Goal: Task Accomplishment & Management: Manage account settings

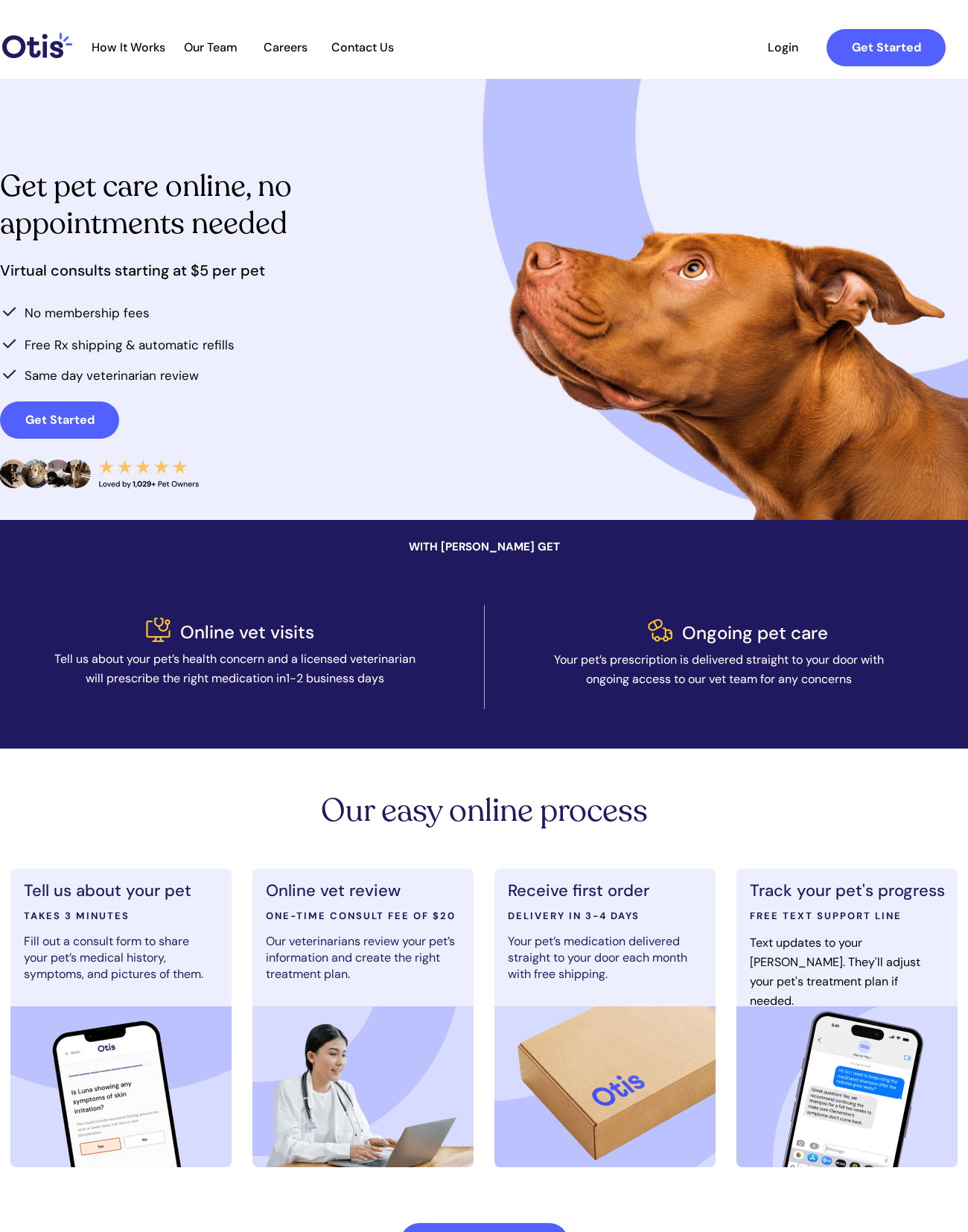
click at [610, 56] on link "Login" at bounding box center [783, 47] width 69 height 37
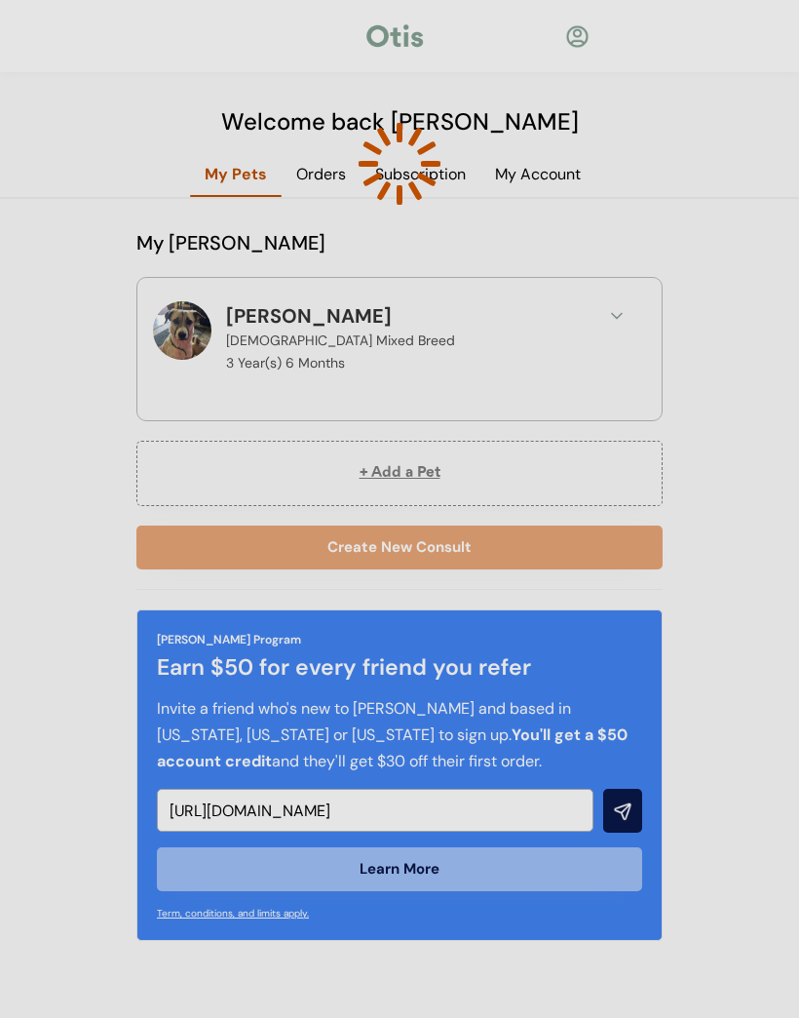
click at [613, 313] on div at bounding box center [399, 509] width 799 height 1018
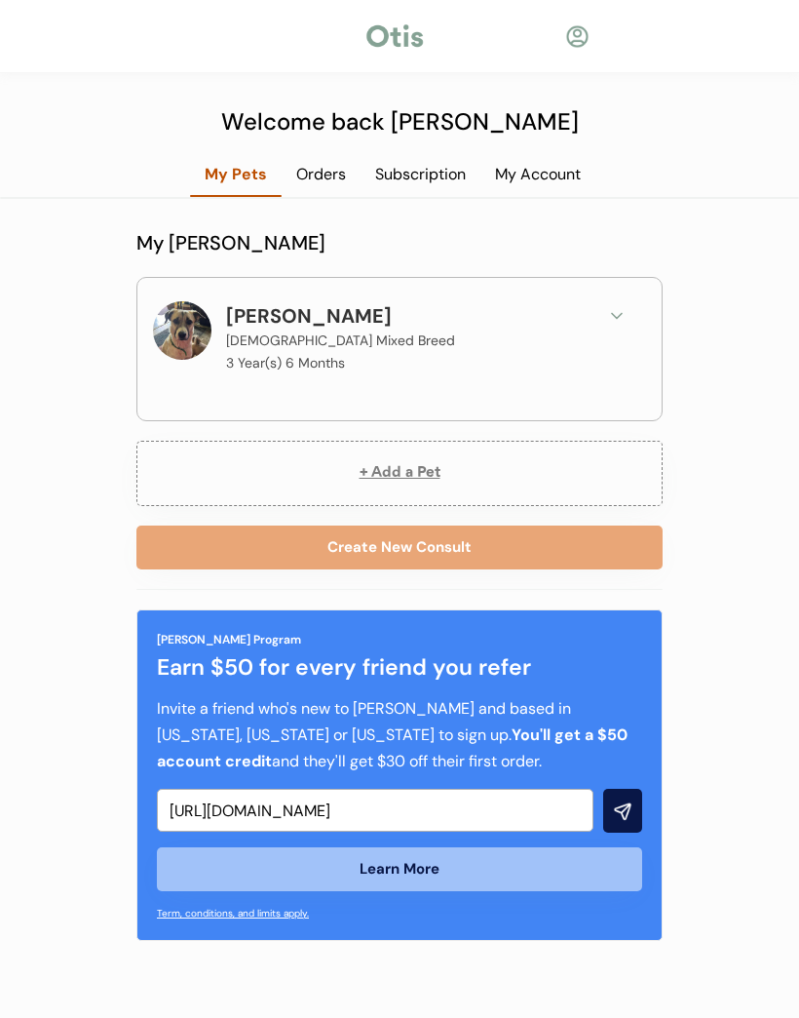
click at [613, 326] on button at bounding box center [616, 315] width 29 height 29
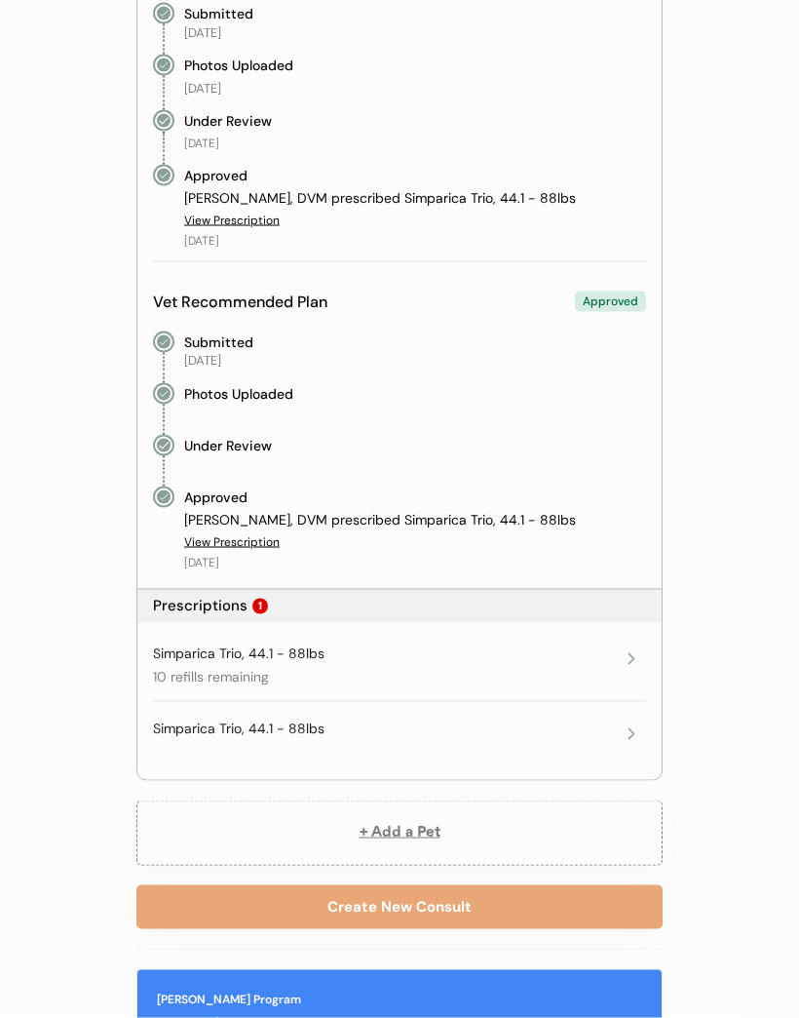
scroll to position [510, 0]
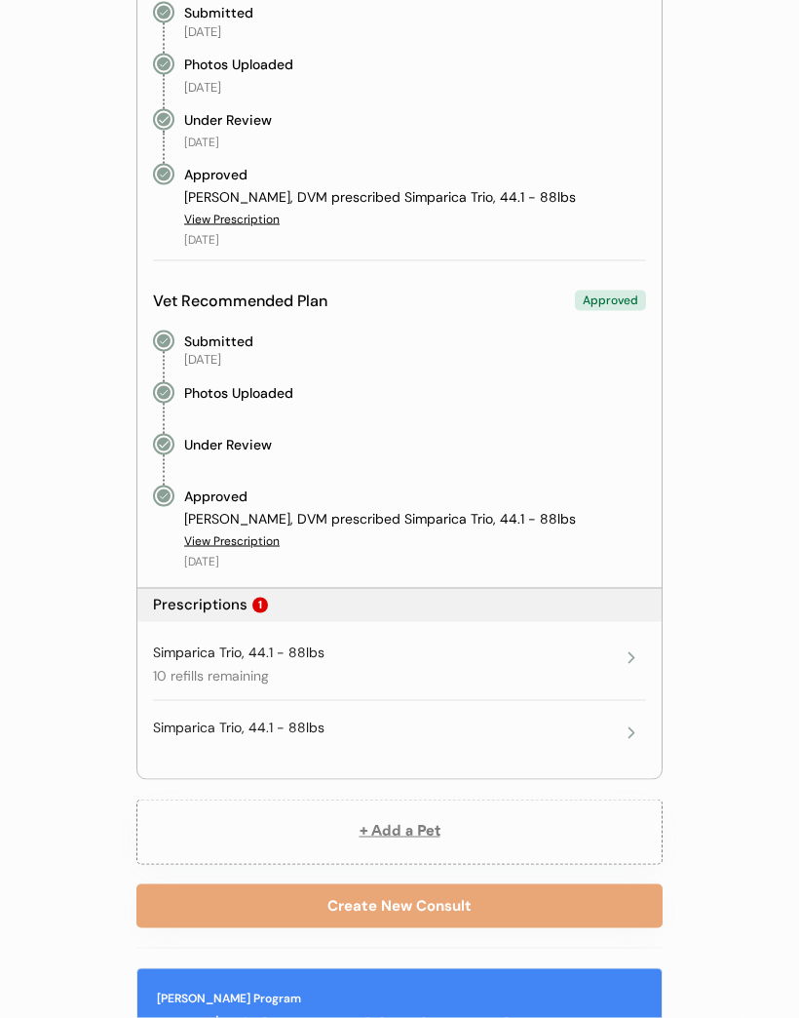
click at [628, 653] on icon at bounding box center [631, 657] width 19 height 19
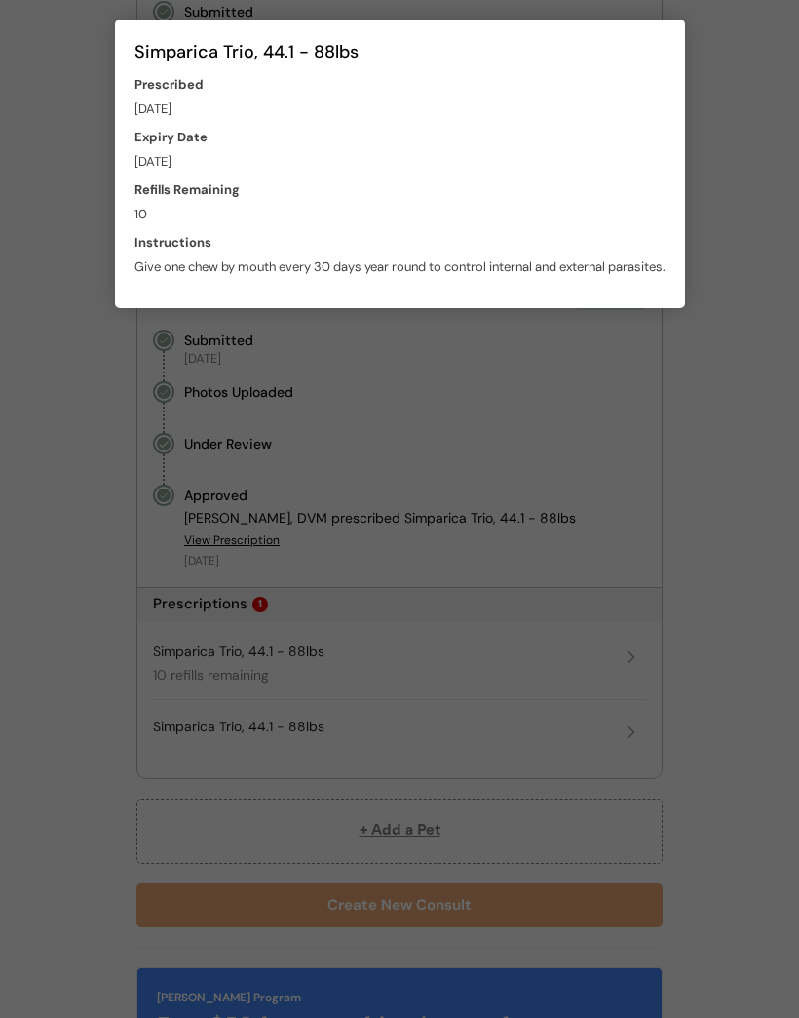
click at [751, 675] on div at bounding box center [399, 509] width 799 height 1018
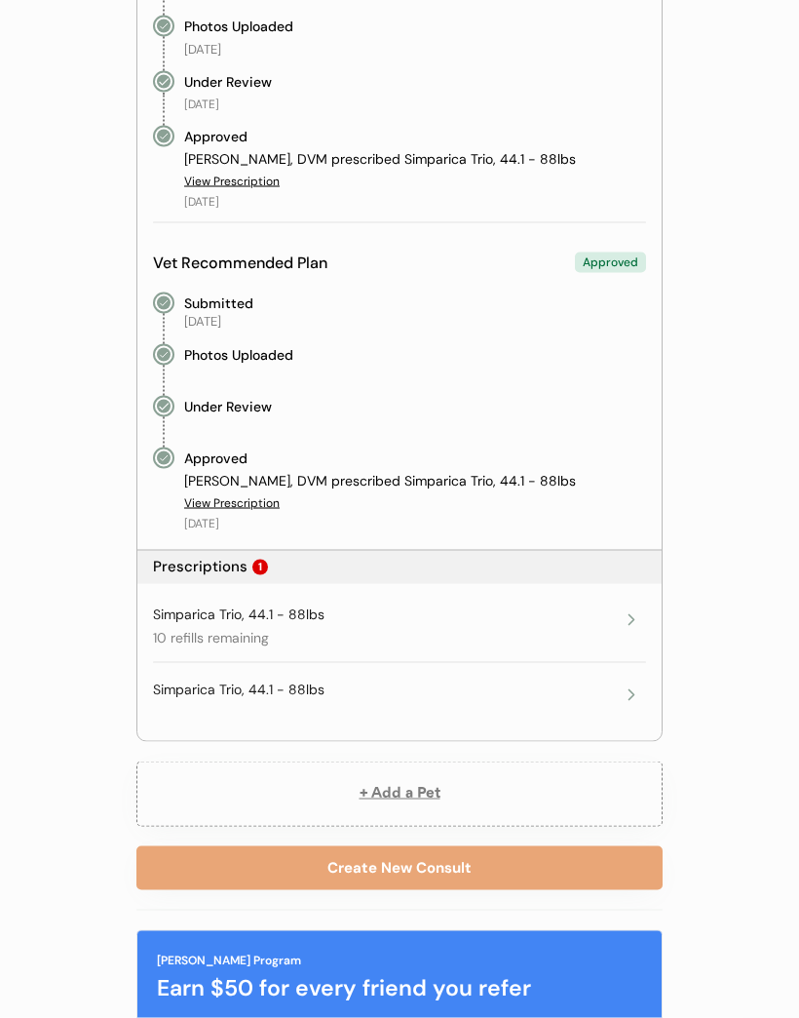
scroll to position [497, 0]
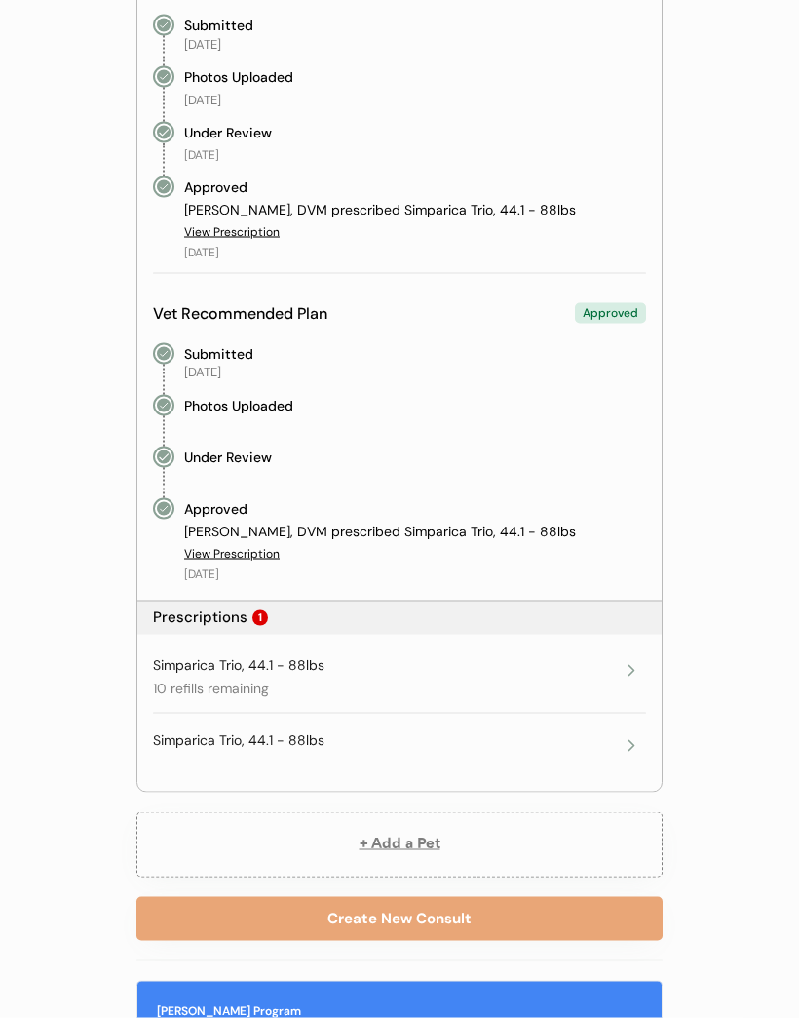
click at [245, 546] on div "View Prescription" at bounding box center [232, 554] width 96 height 17
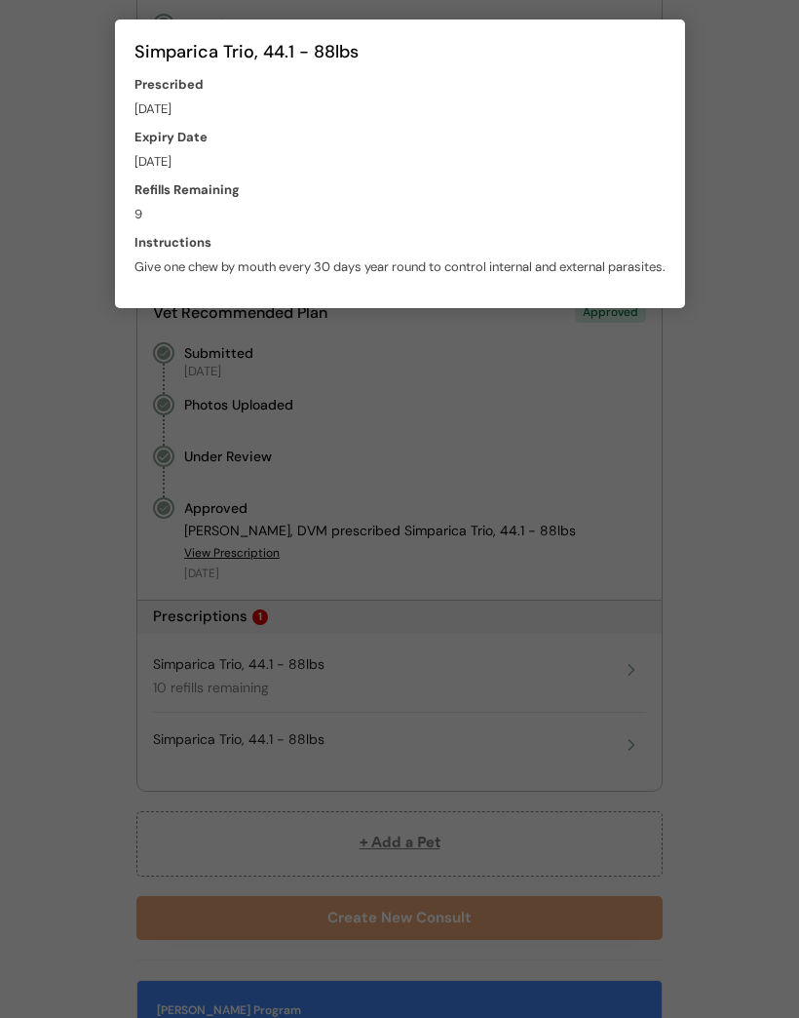
click at [728, 520] on div at bounding box center [399, 509] width 799 height 1018
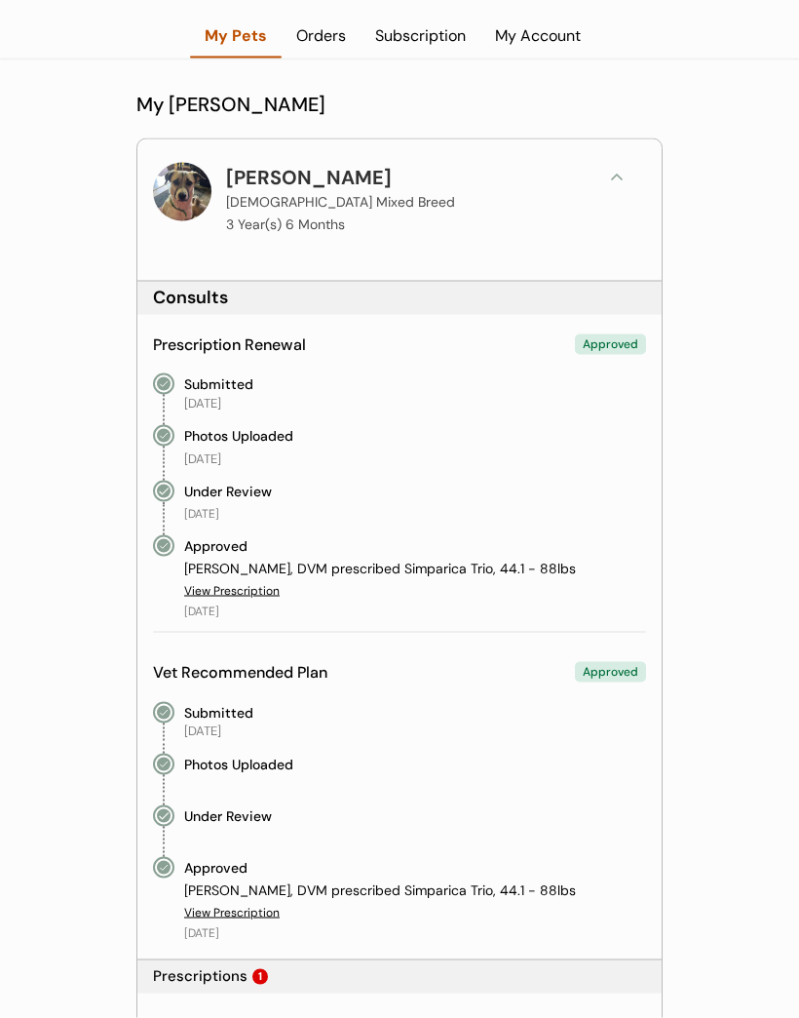
scroll to position [138, 0]
click at [434, 41] on div "Subscription" at bounding box center [421, 35] width 120 height 21
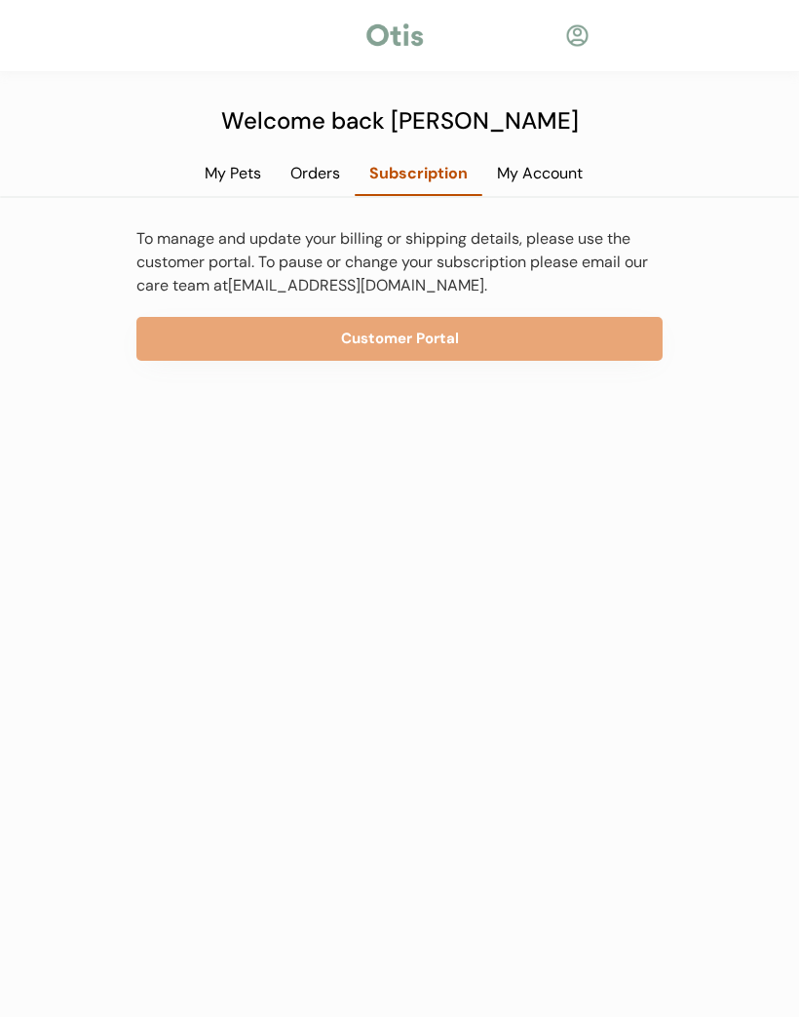
click at [440, 321] on button "Customer Portal" at bounding box center [399, 340] width 526 height 44
click at [549, 179] on div "My Account" at bounding box center [539, 174] width 115 height 21
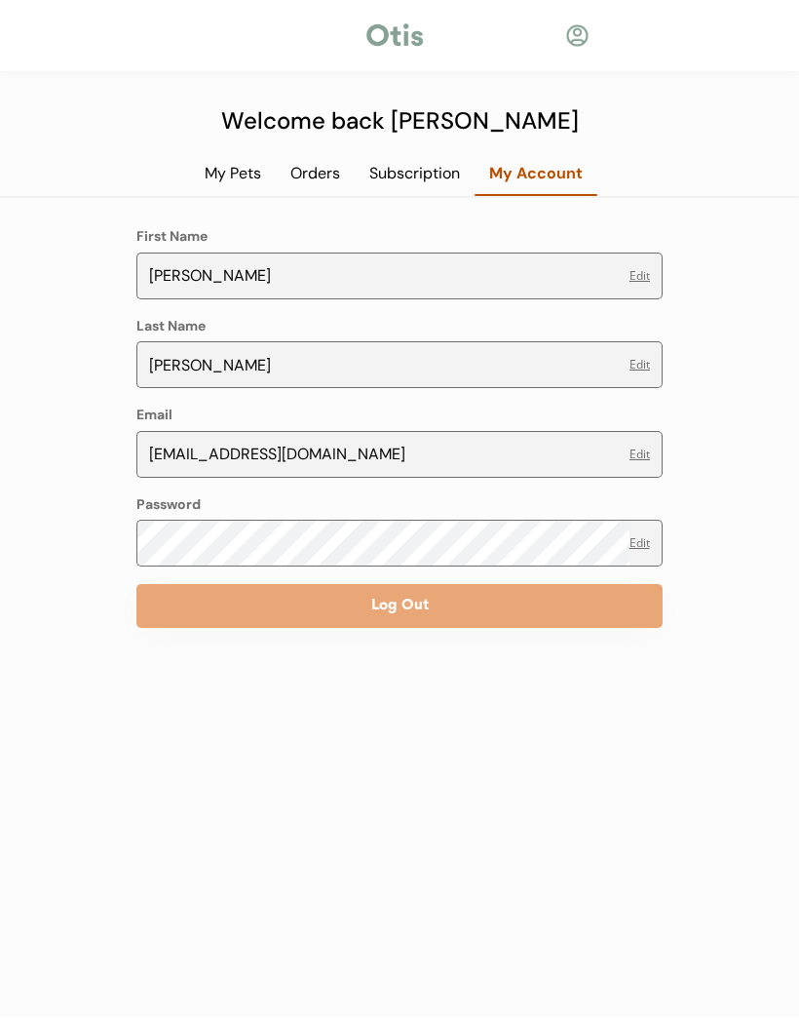
click at [326, 175] on div "Orders" at bounding box center [315, 174] width 79 height 21
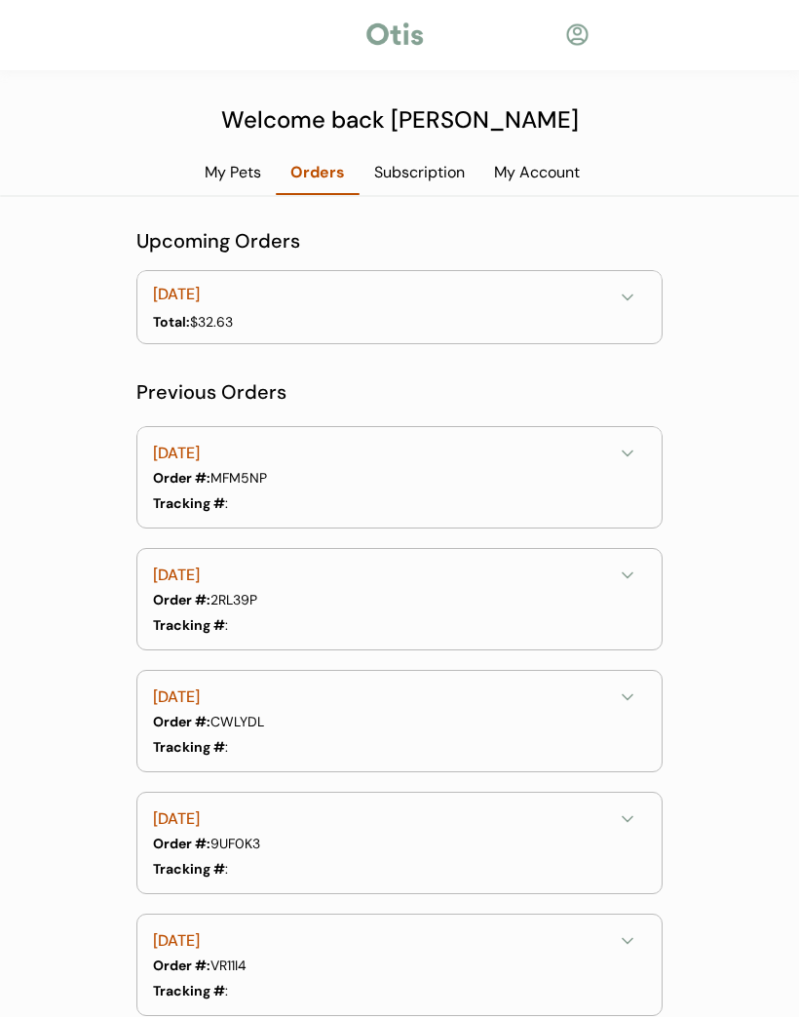
scroll to position [1, 0]
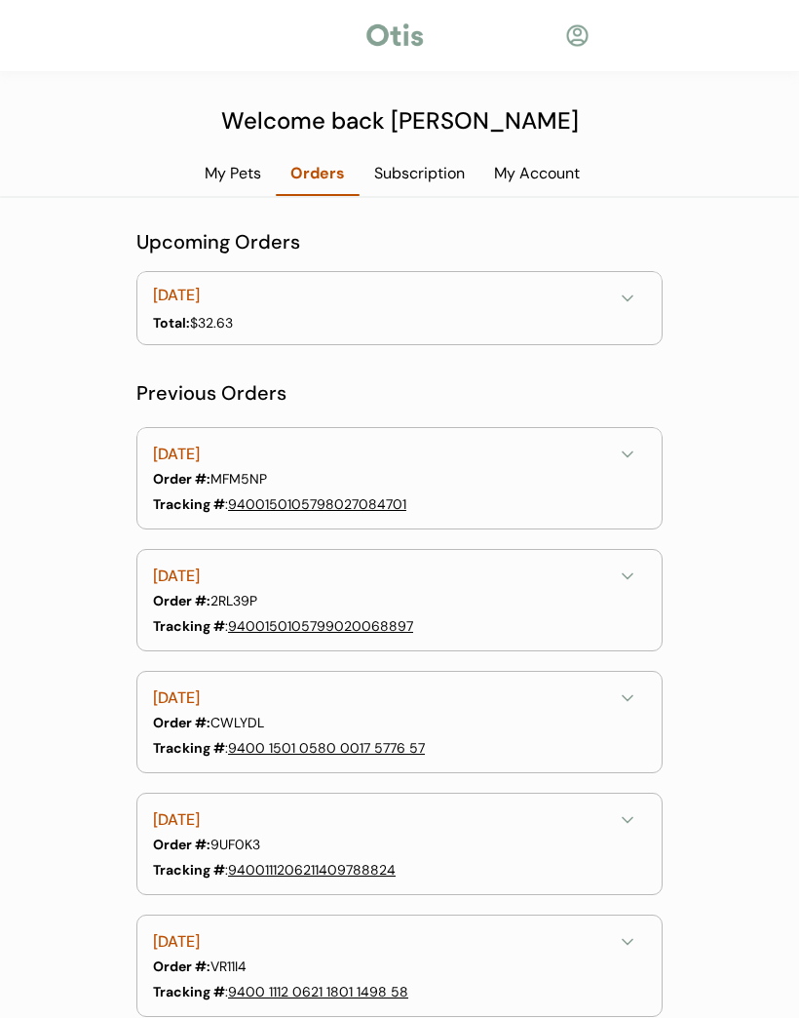
click at [629, 308] on button at bounding box center [627, 298] width 29 height 29
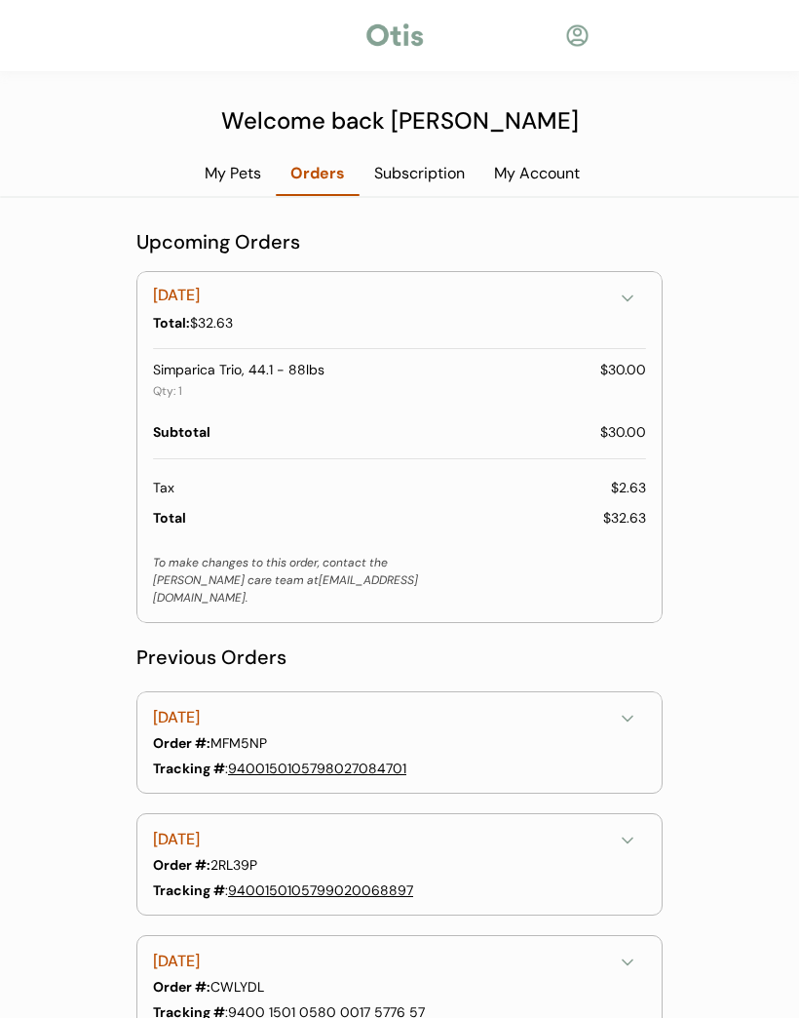
click at [233, 185] on div "My Pets" at bounding box center [233, 180] width 86 height 35
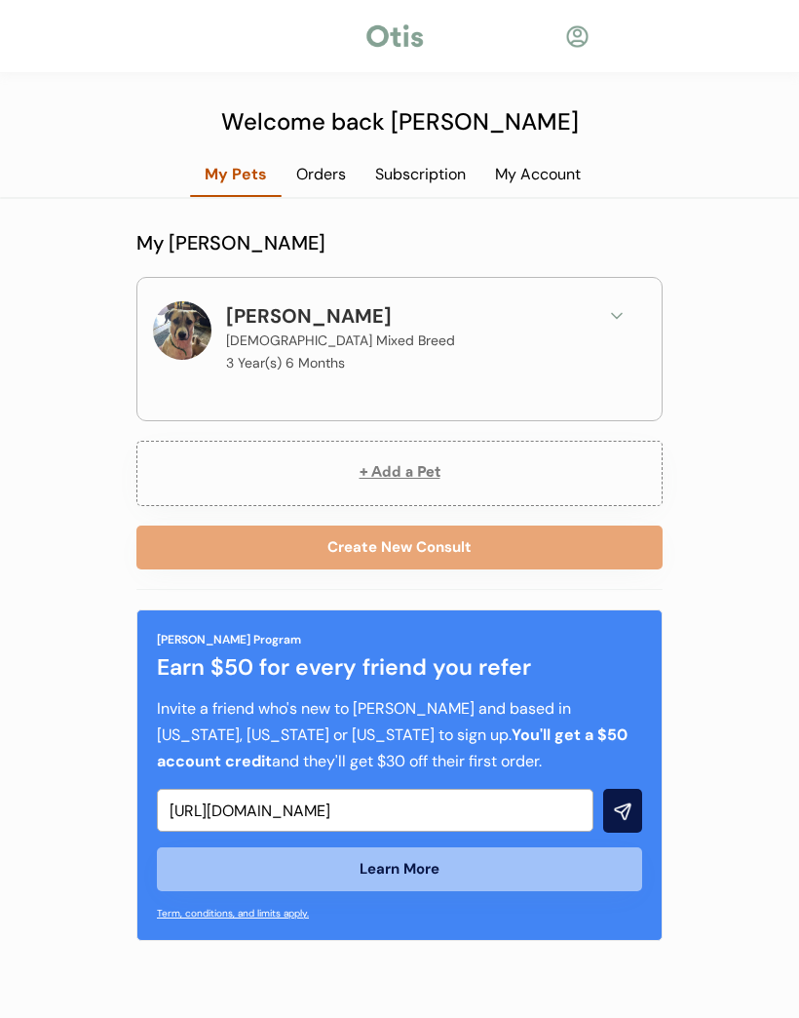
click at [618, 316] on icon at bounding box center [616, 315] width 19 height 19
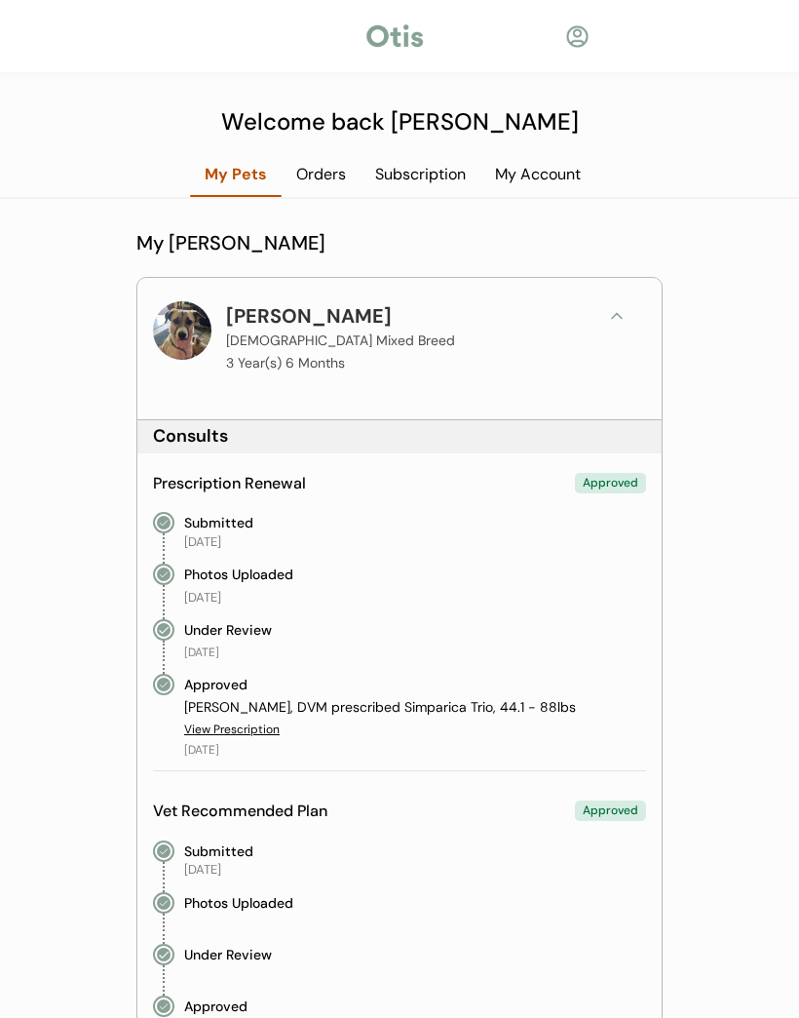
click at [427, 181] on div "Subscription" at bounding box center [421, 174] width 120 height 21
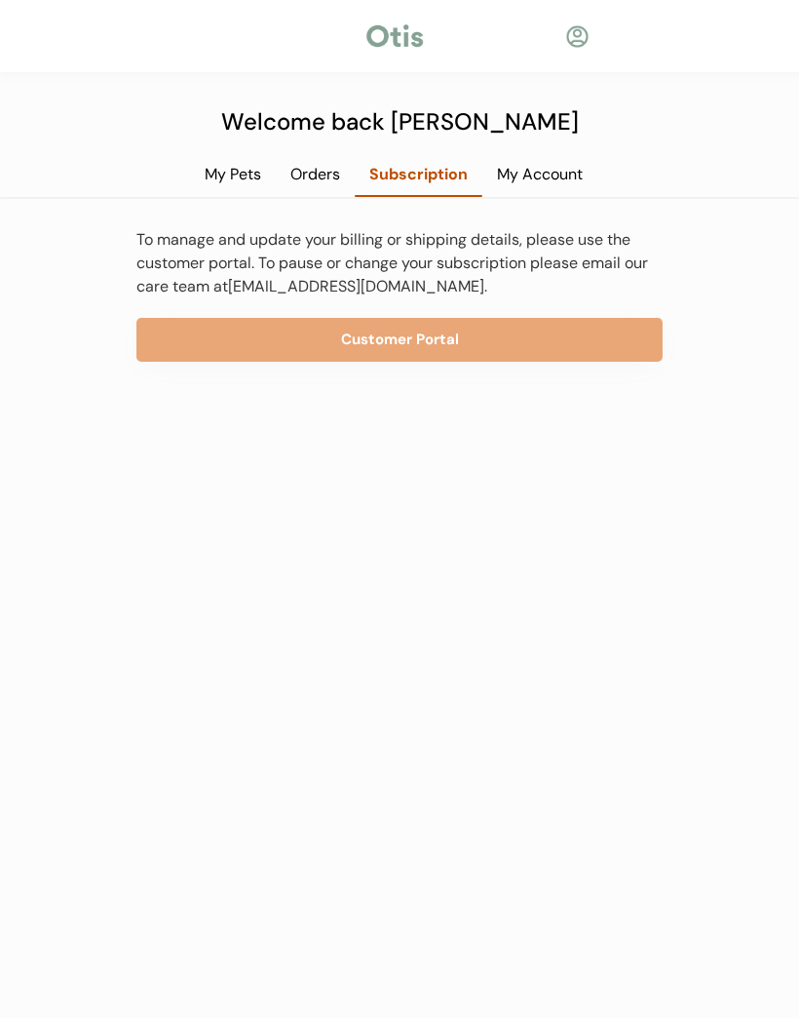
click at [492, 324] on button "Customer Portal" at bounding box center [399, 340] width 526 height 44
